Goal: Information Seeking & Learning: Learn about a topic

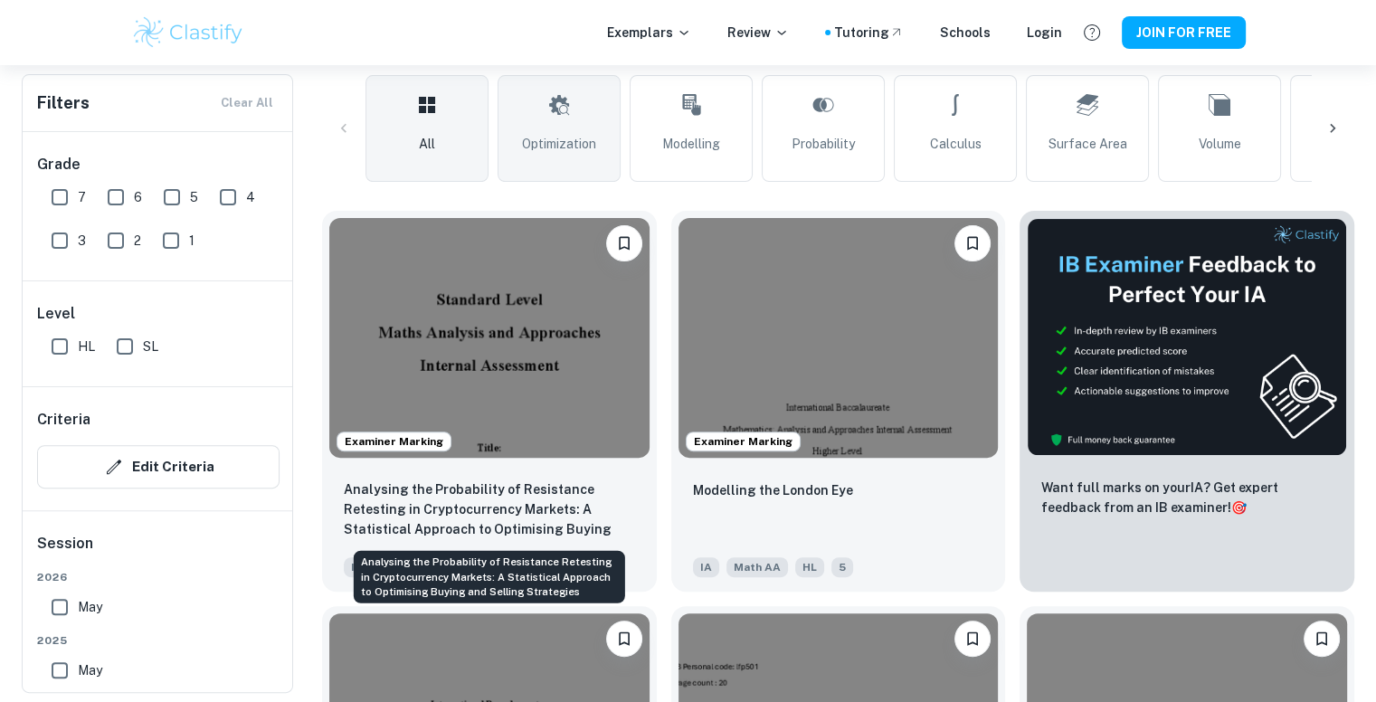
scroll to position [431, 0]
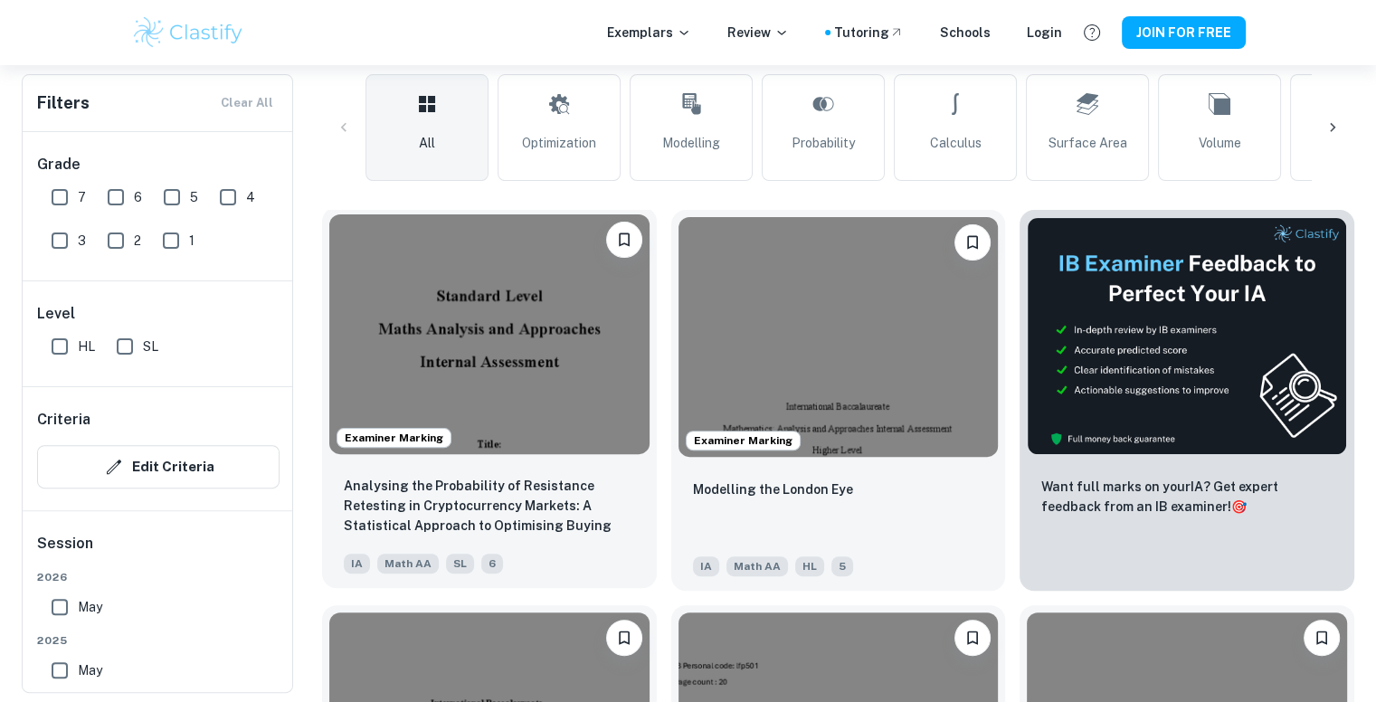
click at [557, 355] on img at bounding box center [489, 334] width 320 height 240
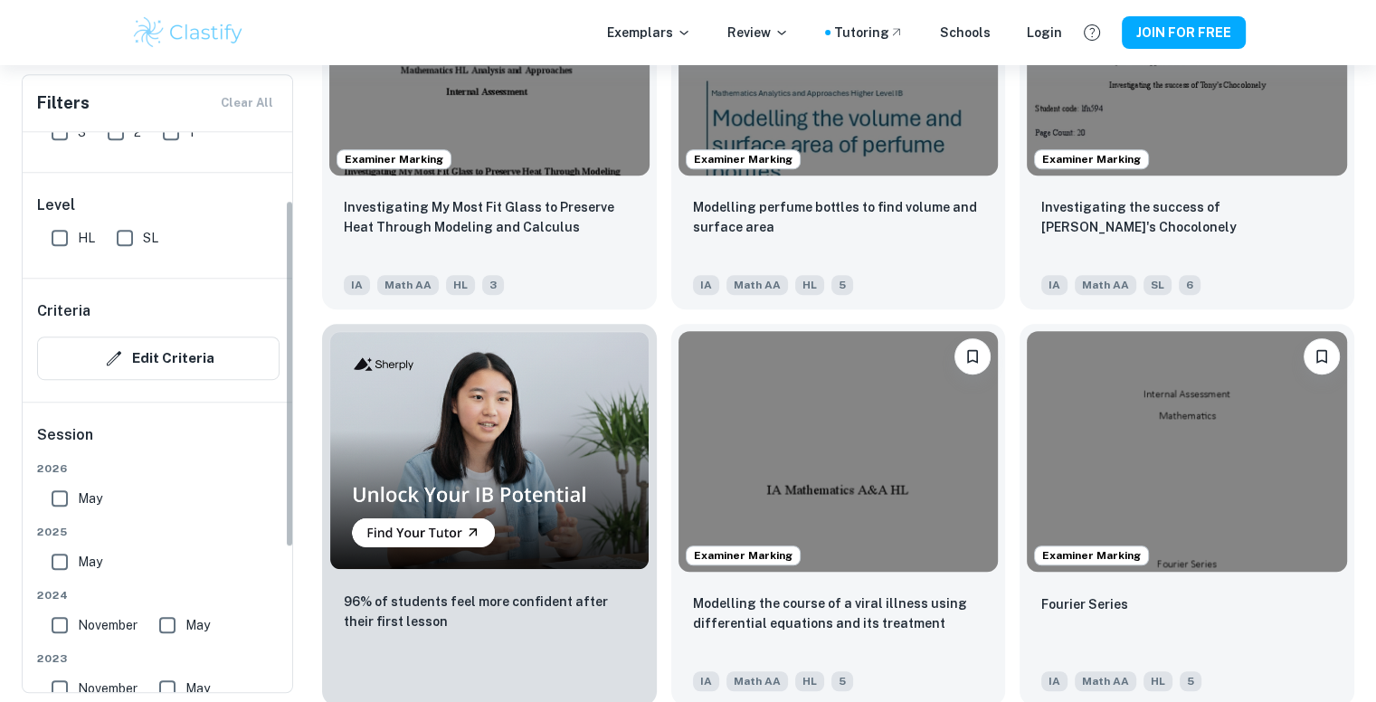
scroll to position [98, 0]
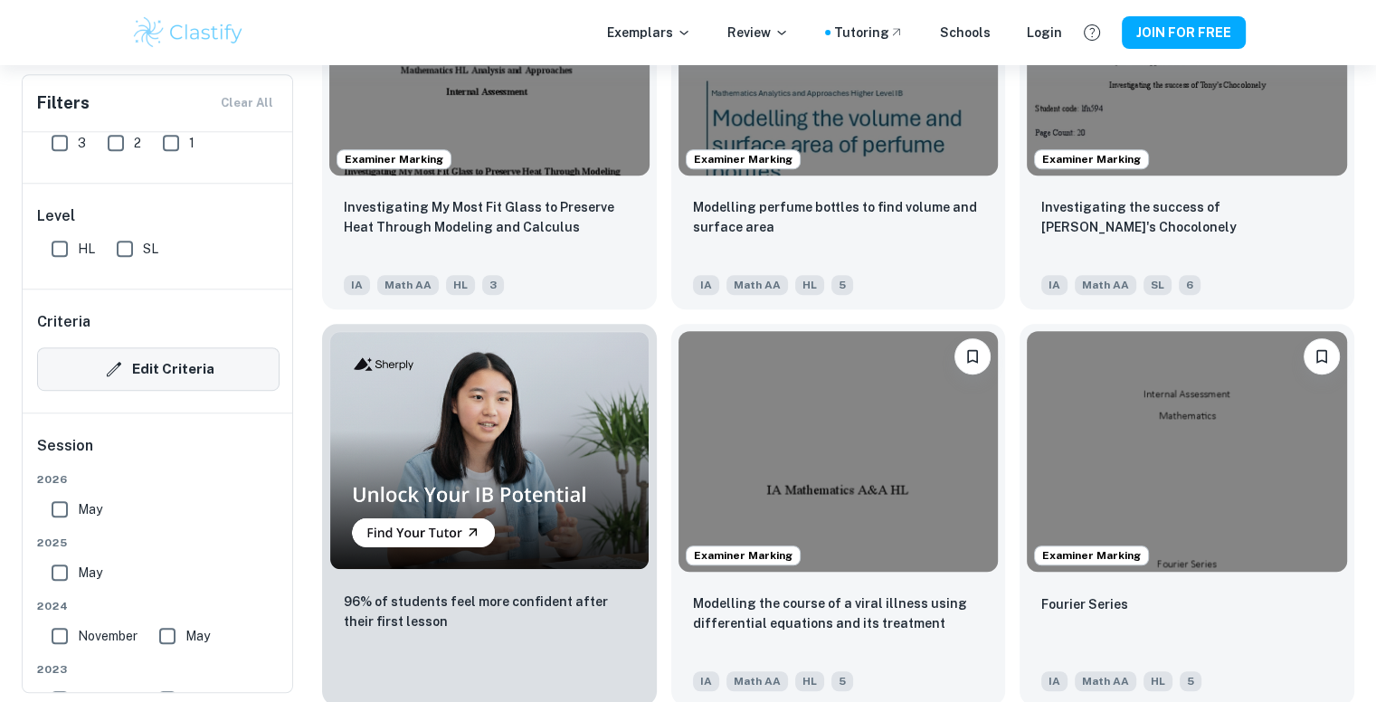
click at [164, 382] on button "Edit Criteria" at bounding box center [158, 369] width 243 height 43
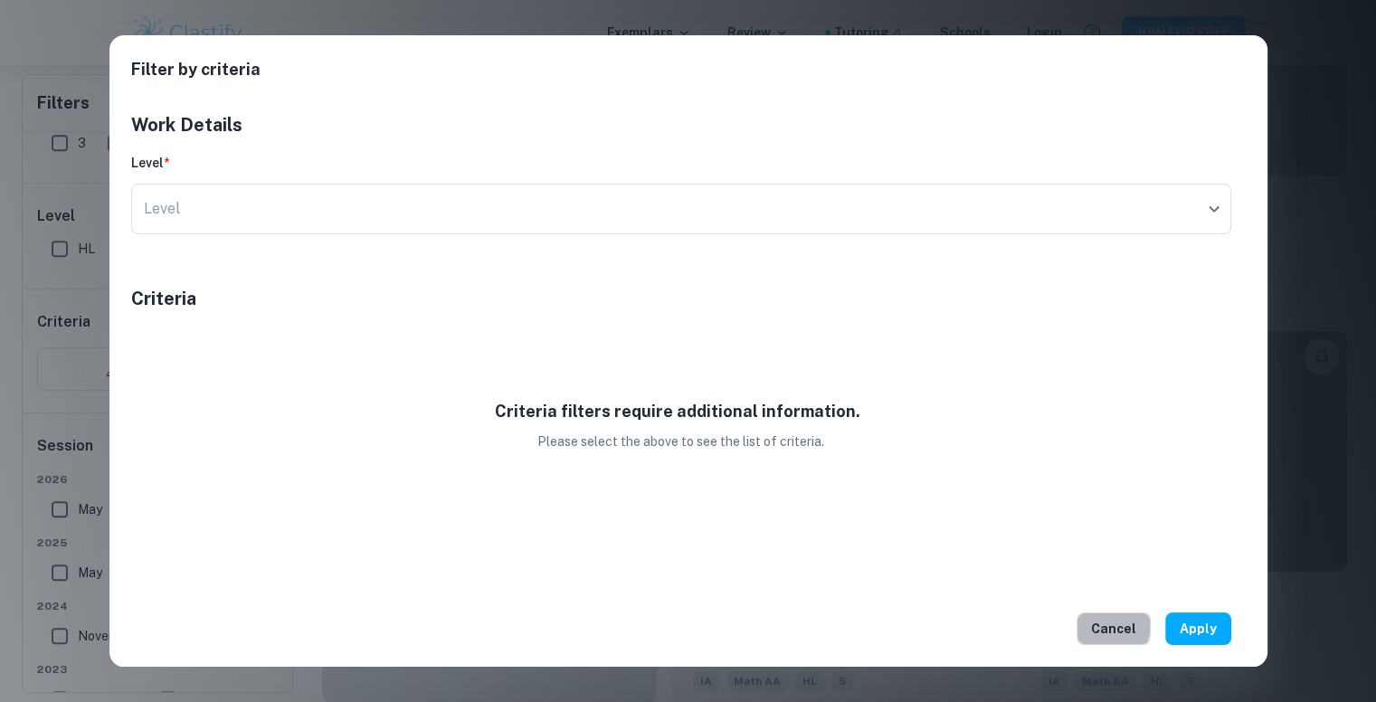
click at [1098, 624] on button "Cancel" at bounding box center [1114, 629] width 74 height 33
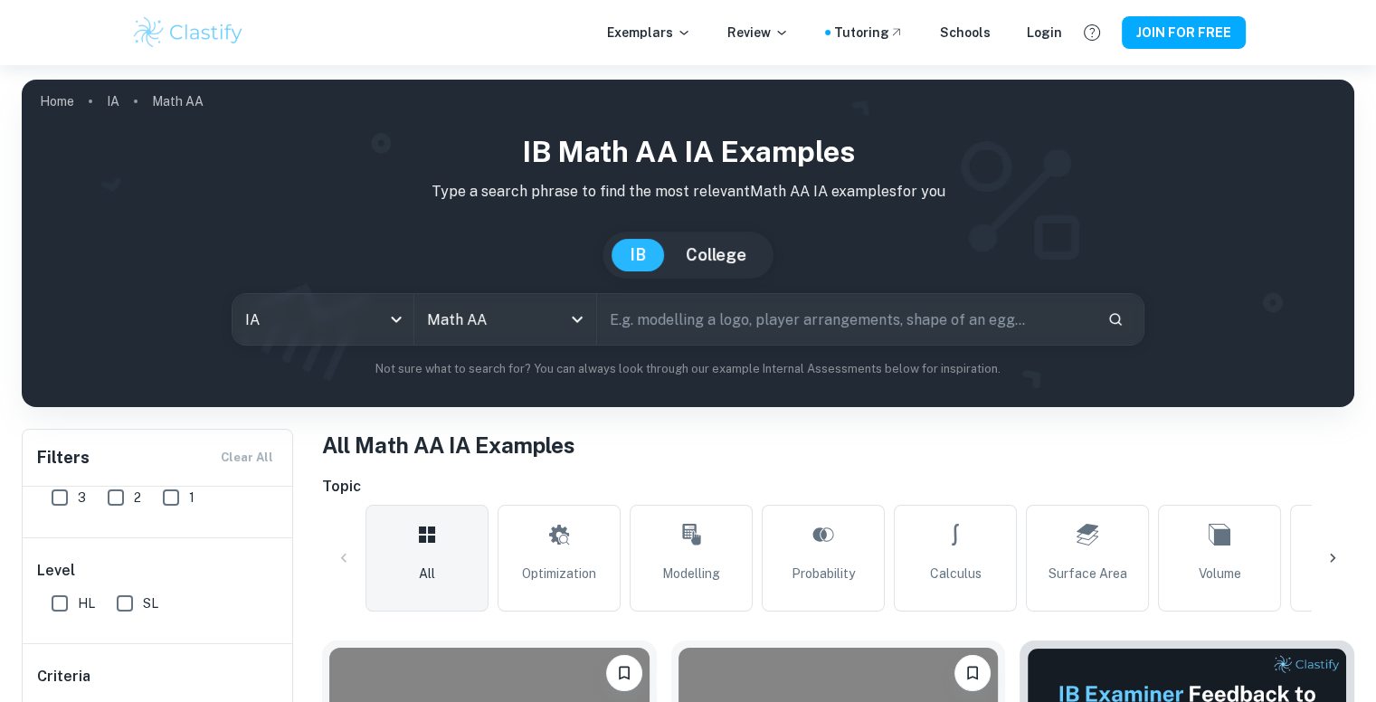
scroll to position [346, 0]
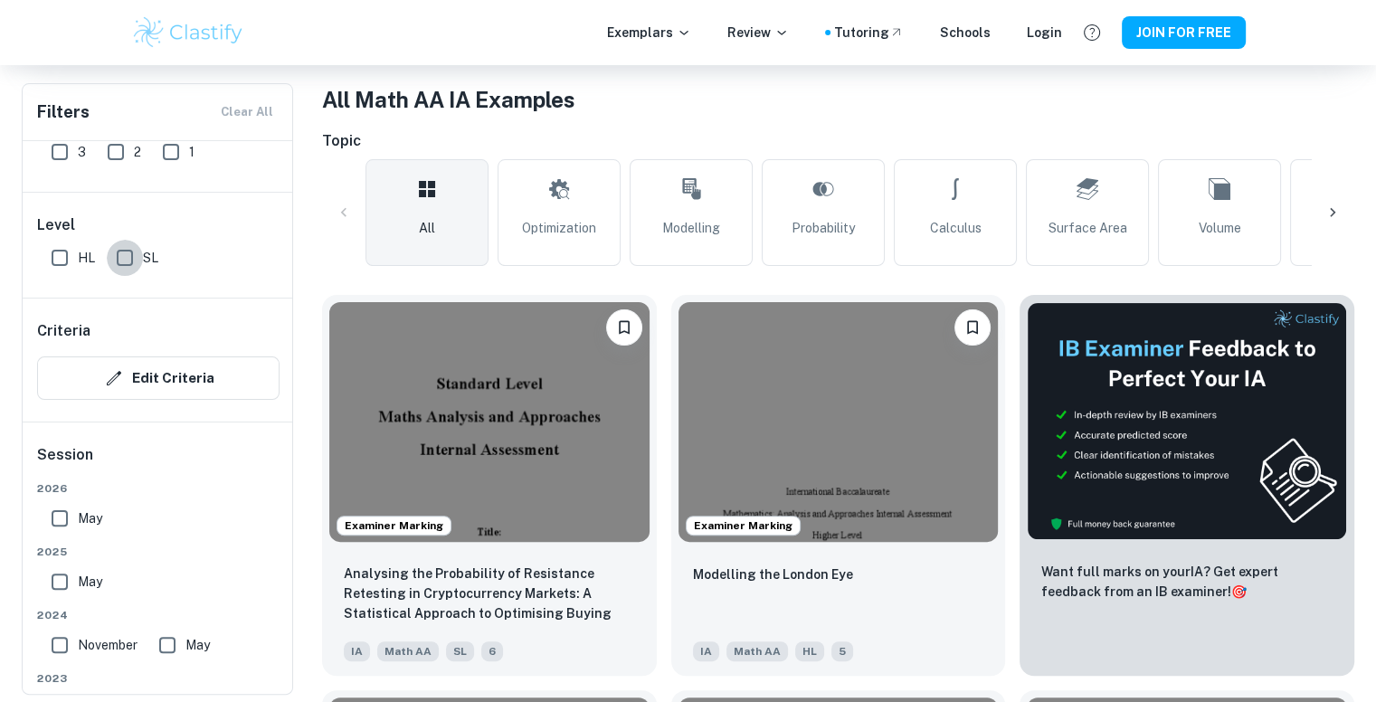
click at [122, 242] on input "SL" at bounding box center [125, 258] width 36 height 36
checkbox input "true"
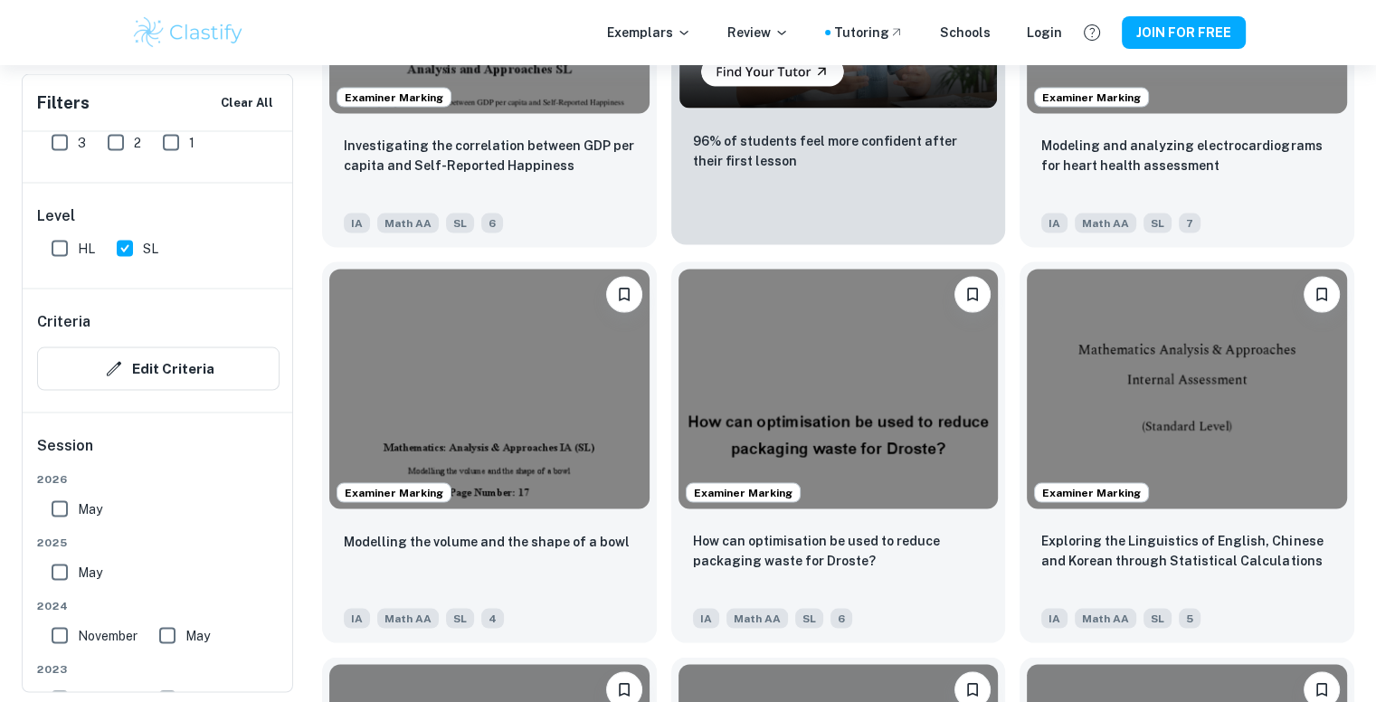
scroll to position [3586, 0]
click at [791, 509] on img at bounding box center [839, 391] width 320 height 240
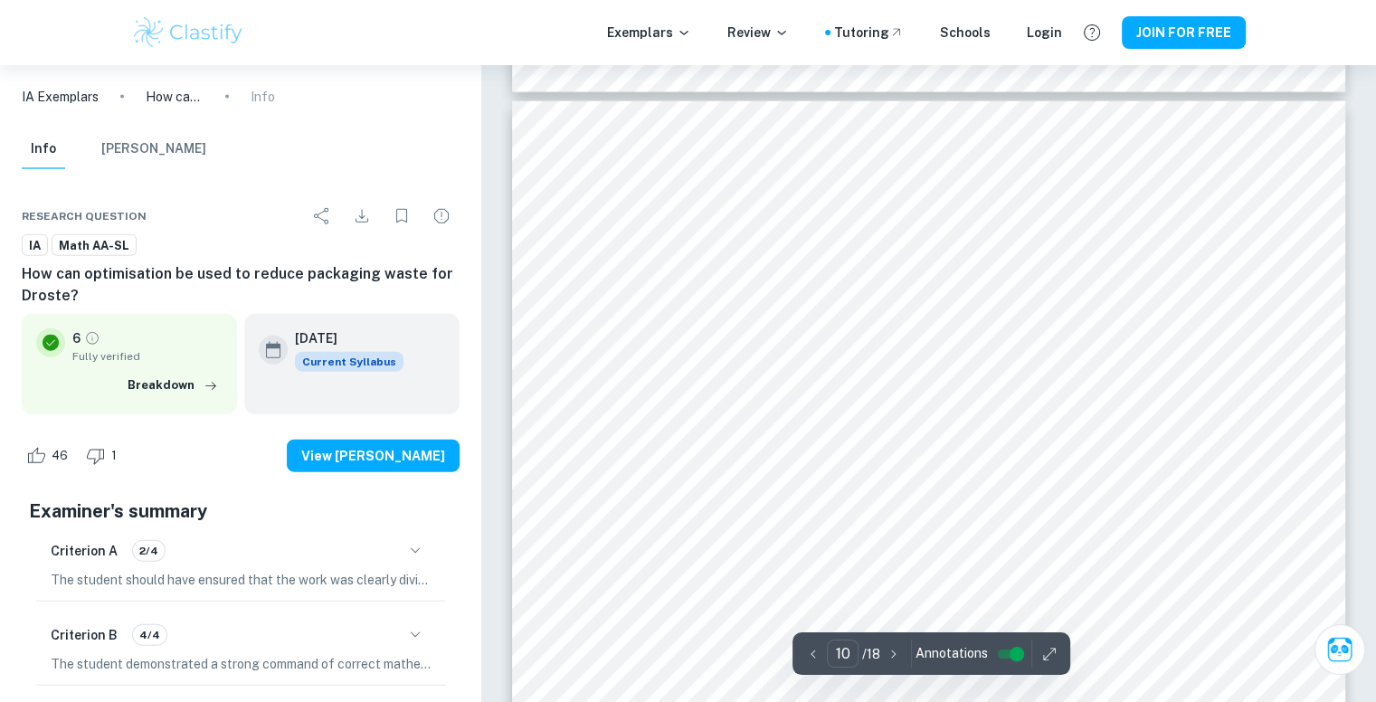
scroll to position [11079, 0]
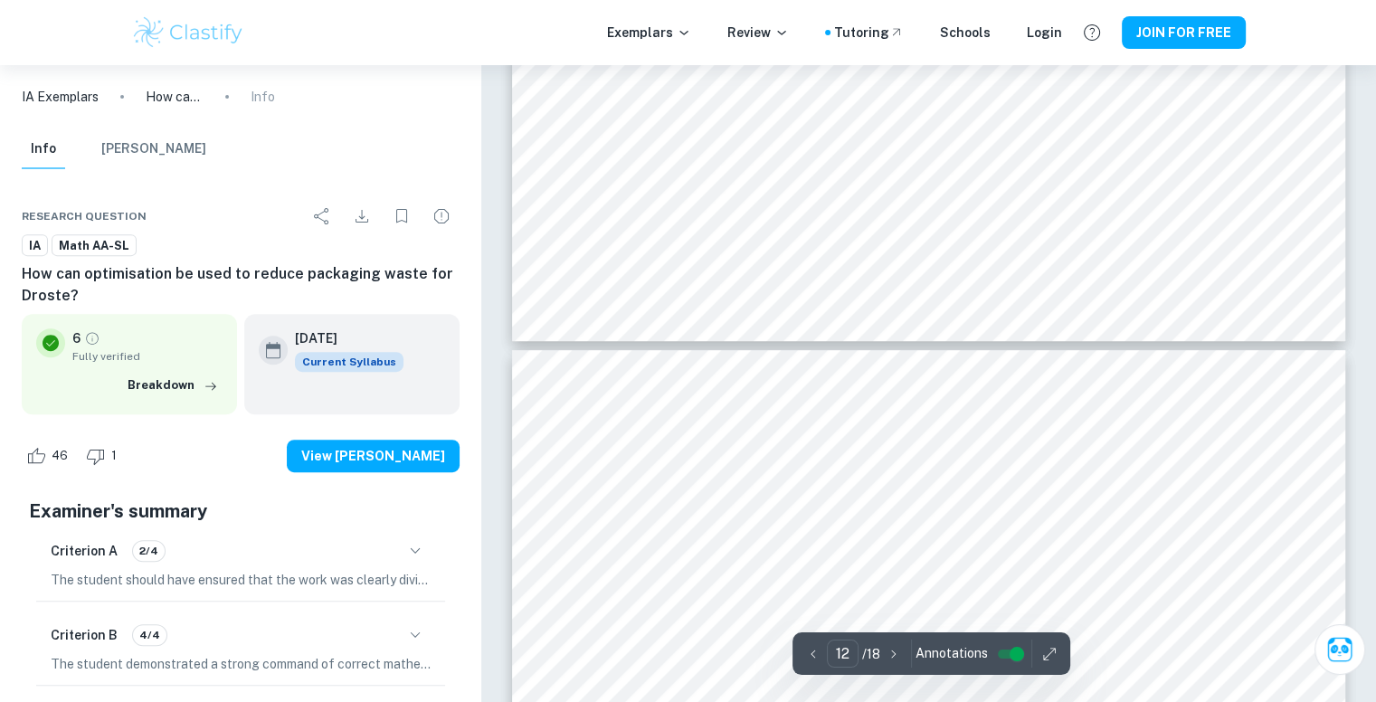
type input "13"
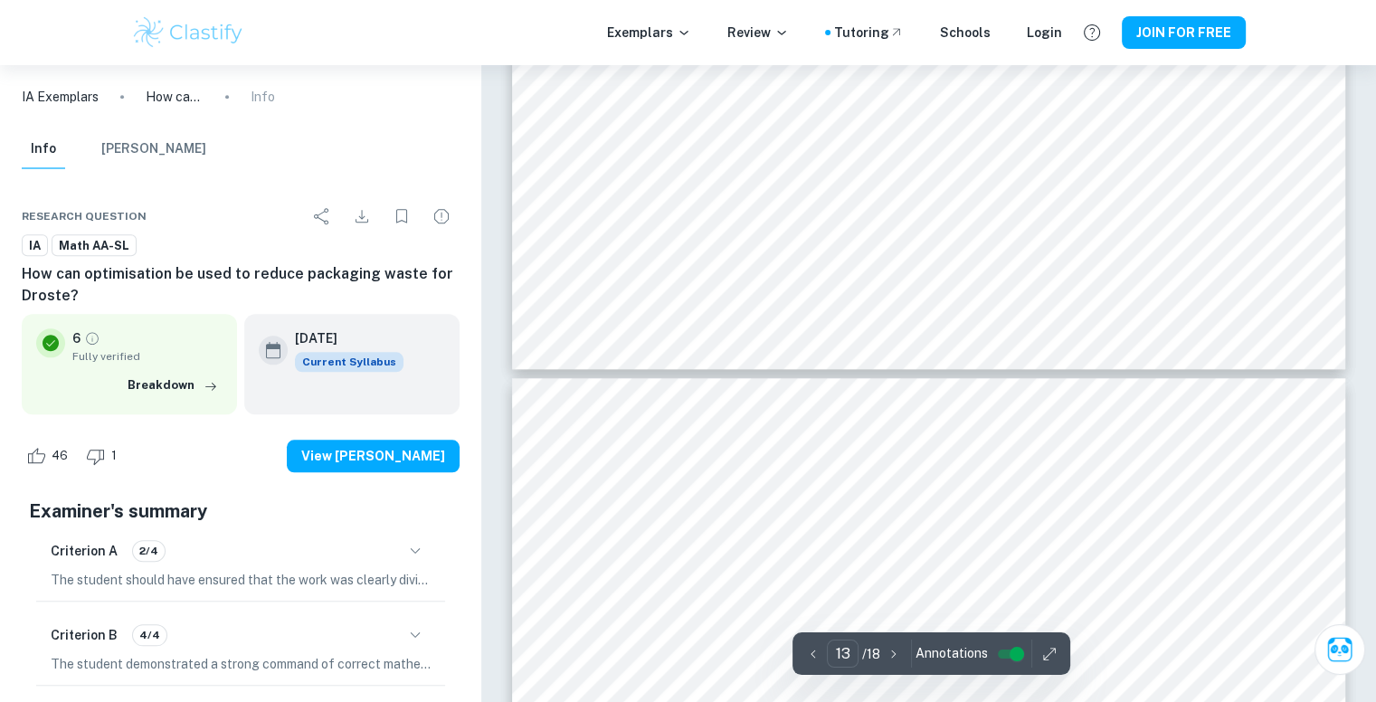
scroll to position [15568, 0]
